Goal: Check status: Check status

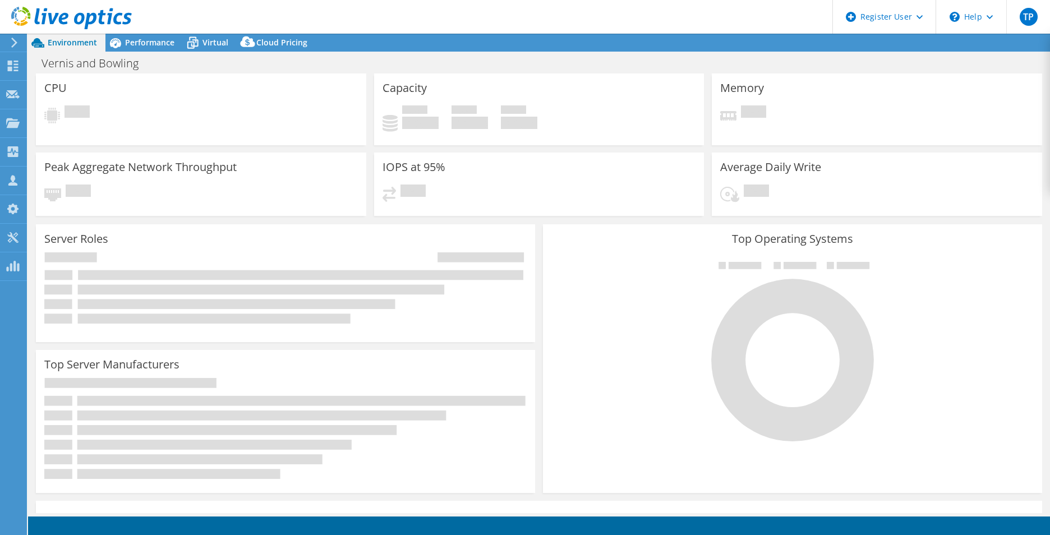
select select "USD"
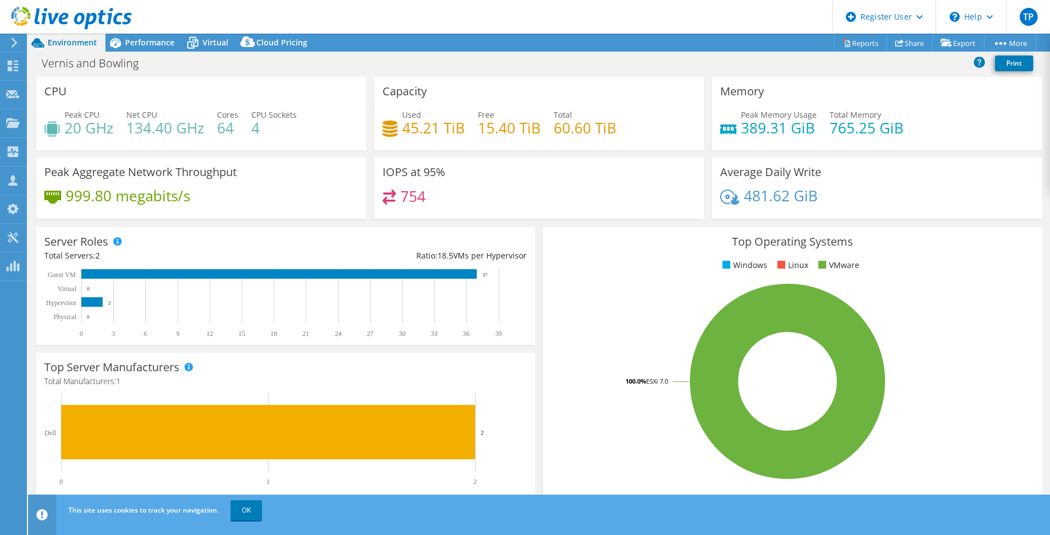
click at [11, 43] on icon at bounding box center [14, 43] width 8 height 10
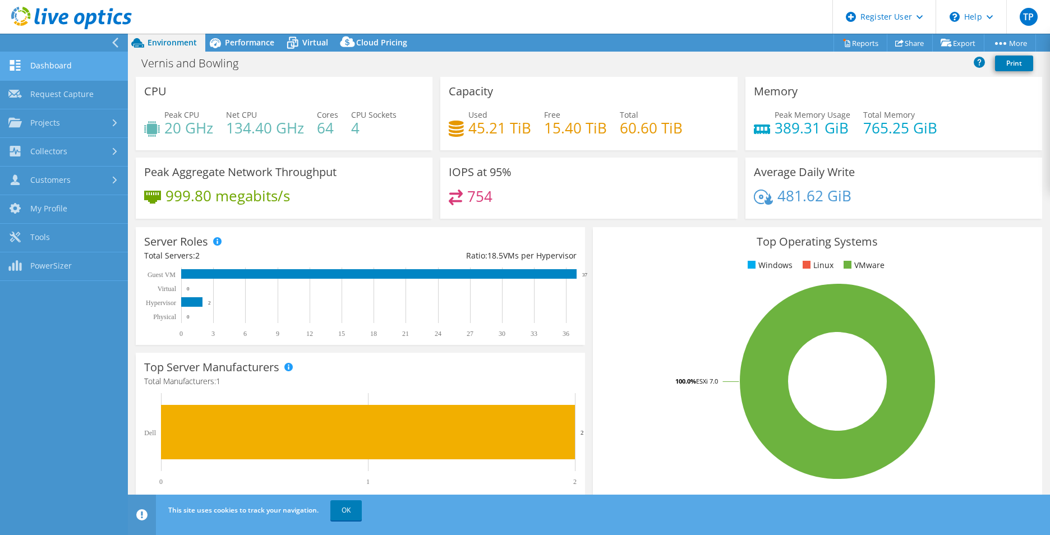
click at [38, 66] on link "Dashboard" at bounding box center [64, 66] width 128 height 29
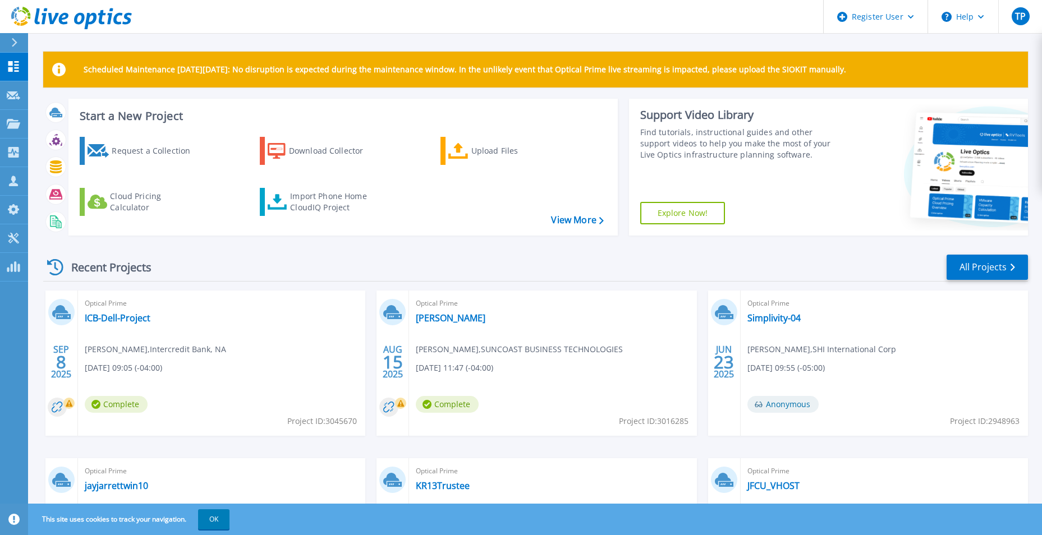
click at [441, 324] on div "Optical Prime Wilson Kevin Baylor , SUNCOAST BUSINESS TECHNOLOGIES 08/15/2025, …" at bounding box center [552, 363] width 287 height 145
click at [436, 318] on link "[PERSON_NAME]" at bounding box center [451, 317] width 70 height 11
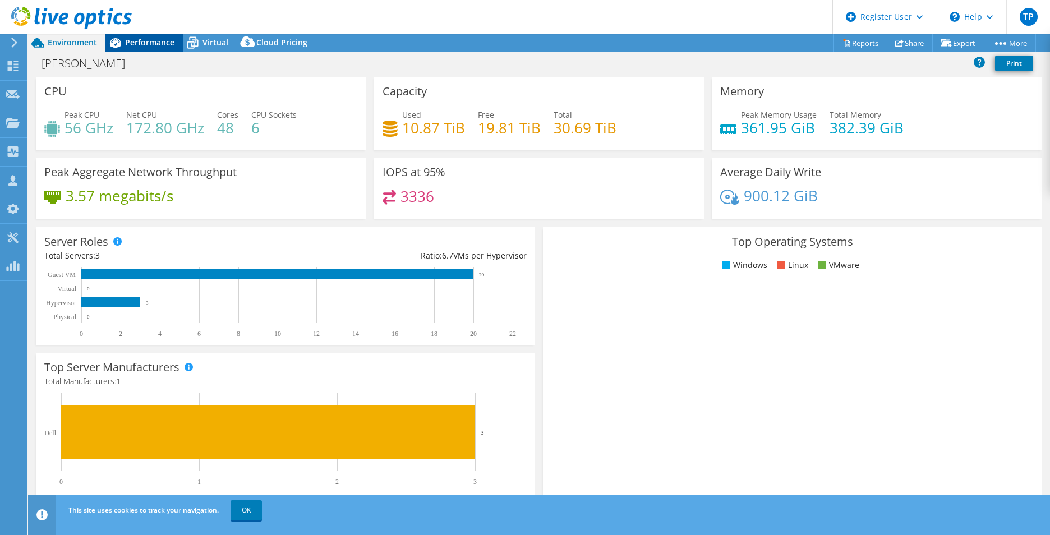
click at [162, 44] on span "Performance" at bounding box center [149, 42] width 49 height 11
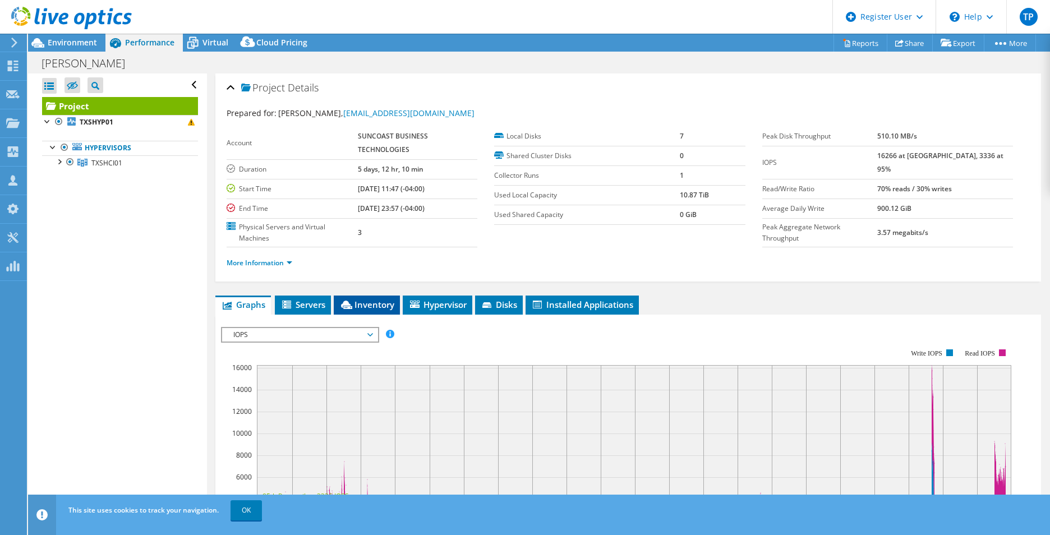
click at [389, 301] on span "Inventory" at bounding box center [366, 304] width 55 height 11
